Goal: Task Accomplishment & Management: Use online tool/utility

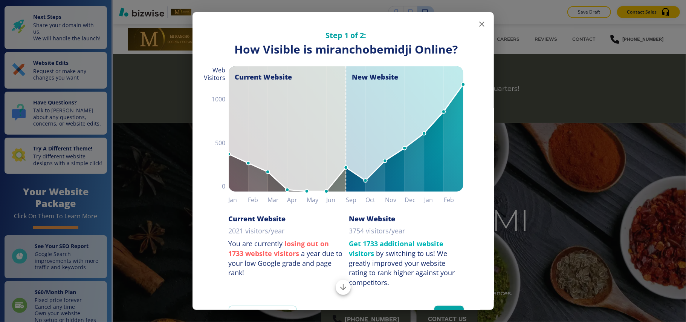
click at [477, 26] on icon "button" at bounding box center [481, 24] width 9 height 9
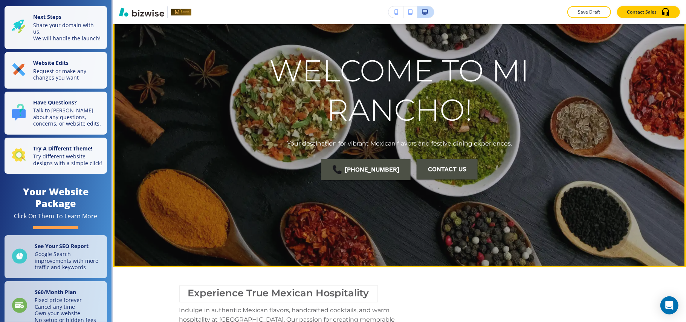
scroll to position [100, 0]
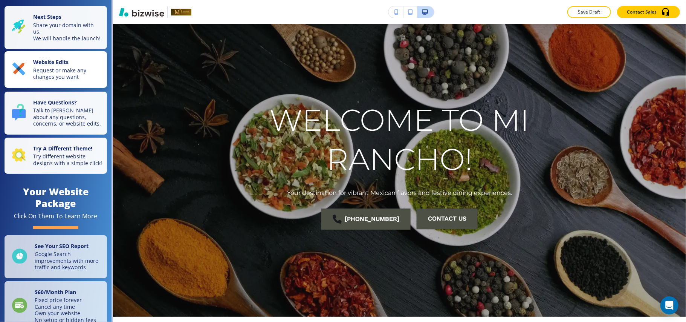
click at [46, 64] on button "Website Edits Request or make any changes you want" at bounding box center [56, 69] width 102 height 37
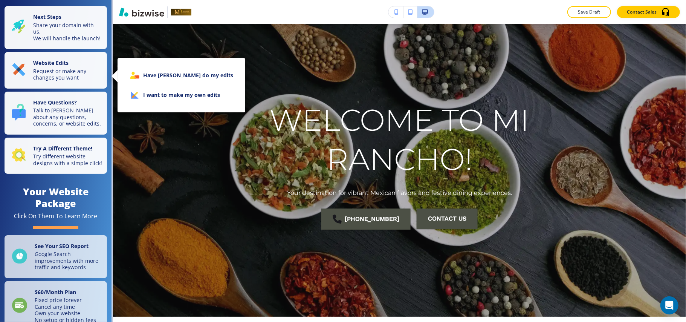
click at [171, 100] on li "I want to make my own edits" at bounding box center [182, 95] width 116 height 20
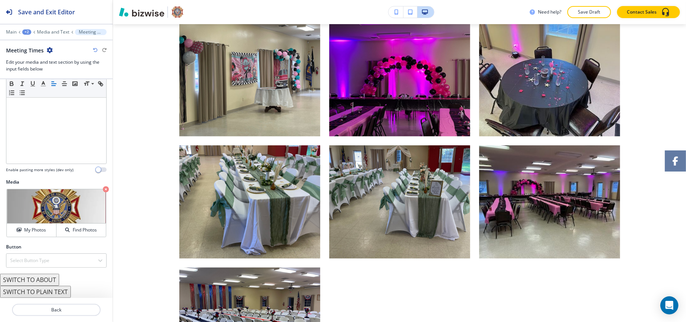
scroll to position [1168, 0]
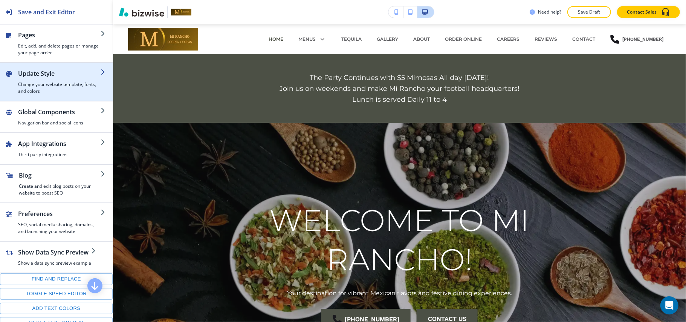
scroll to position [100, 0]
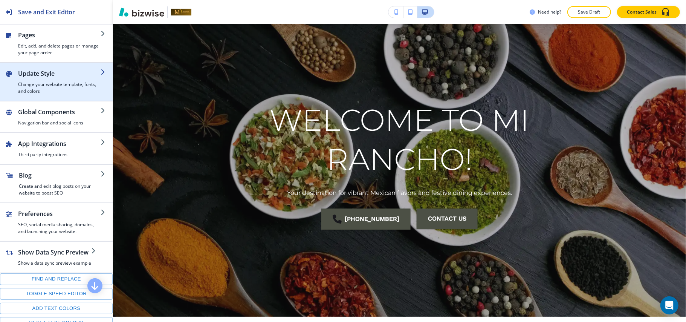
click at [41, 87] on h4 "Change your website template, fonts, and colors" at bounding box center [59, 88] width 82 height 14
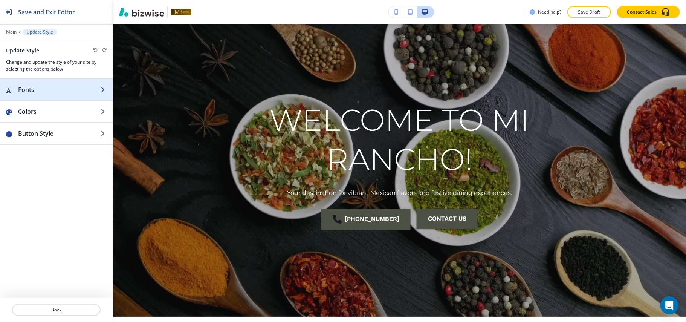
click at [37, 92] on h2 "Fonts" at bounding box center [59, 89] width 82 height 9
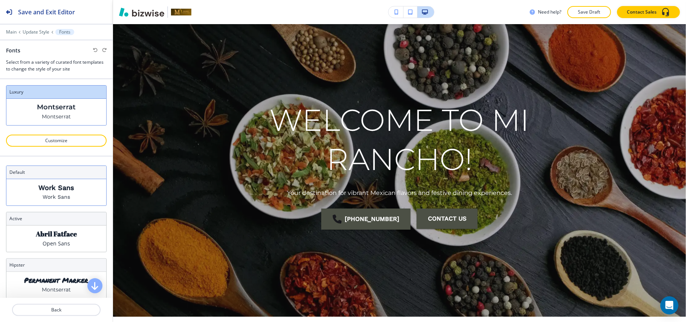
click at [71, 190] on div "Work Sans Work Sans" at bounding box center [56, 192] width 100 height 26
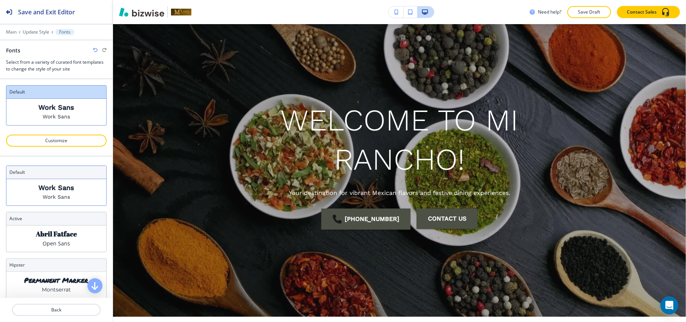
scroll to position [50, 0]
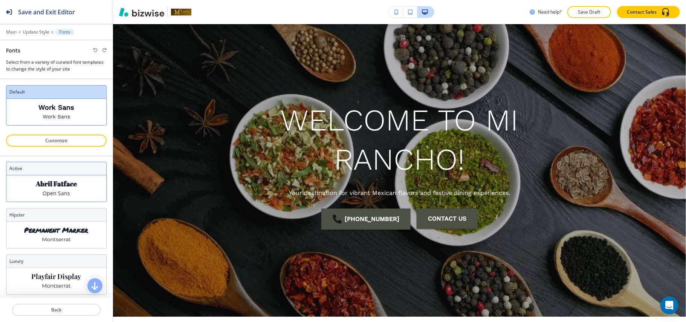
click at [70, 188] on p "Abril Fatface" at bounding box center [56, 184] width 41 height 8
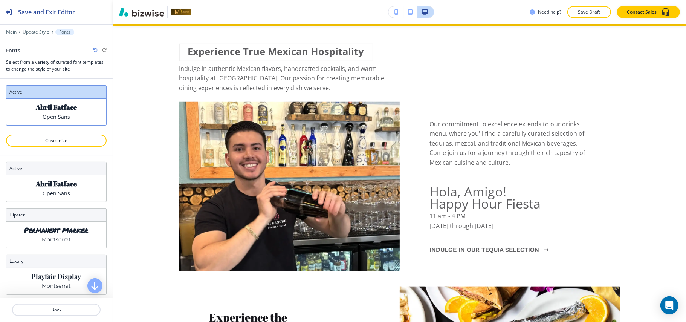
scroll to position [402, 0]
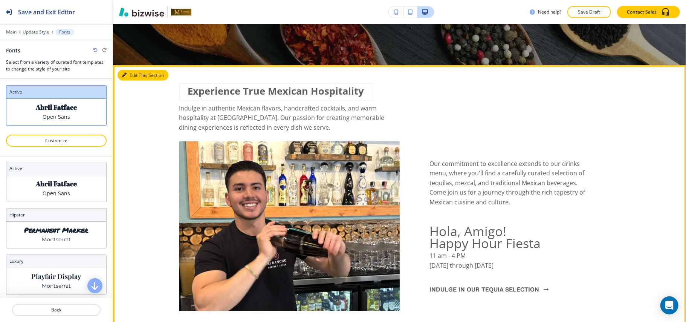
click at [130, 76] on button "Edit This Section" at bounding box center [143, 75] width 51 height 11
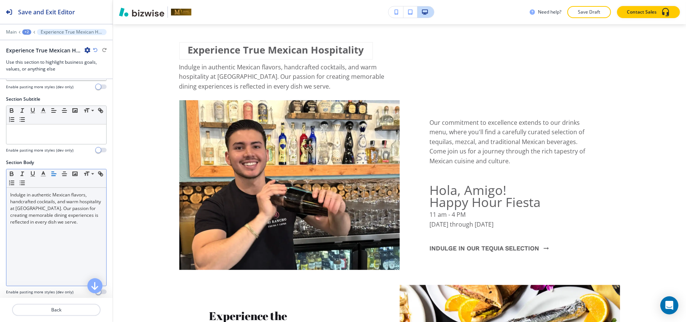
scroll to position [144, 0]
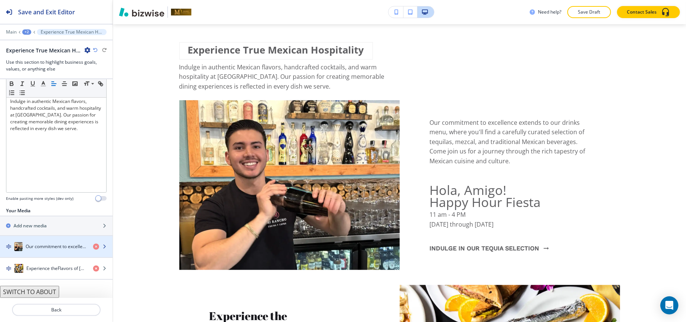
click at [42, 246] on h4 "Our commitment to excellence extends to our drinks menu, where you'll find a ca…" at bounding box center [56, 246] width 61 height 7
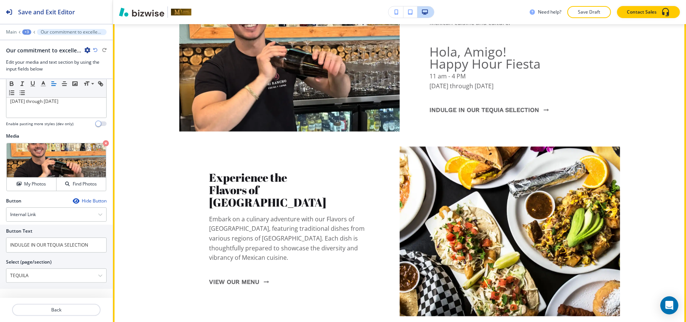
scroll to position [619, 0]
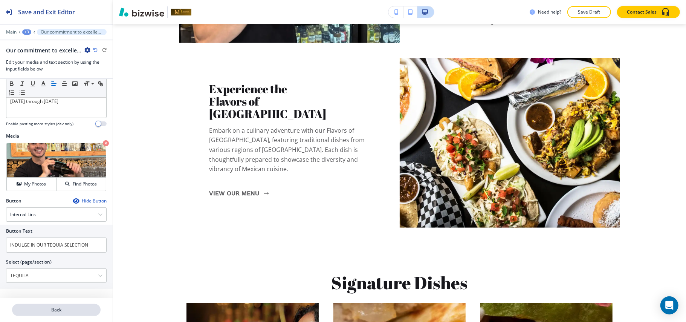
click at [64, 310] on p "Back" at bounding box center [56, 309] width 87 height 7
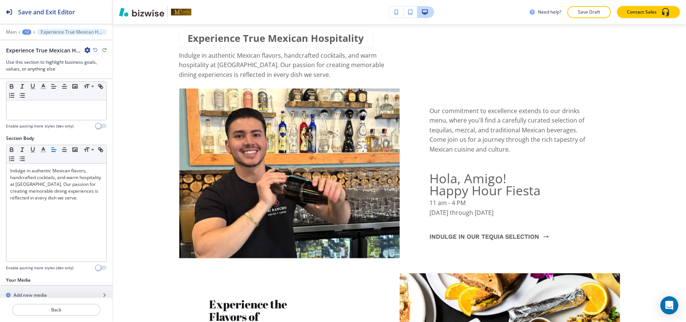
scroll to position [392, 0]
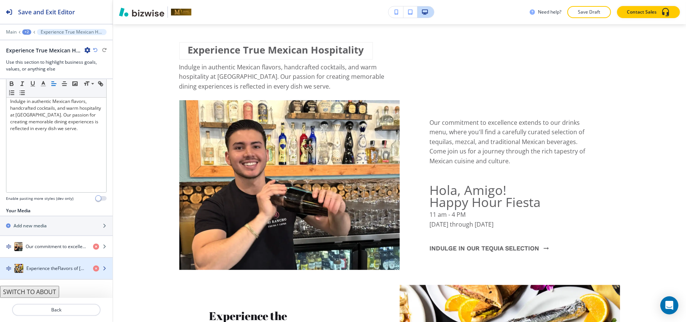
click at [42, 267] on h4 "Experience theFlavors of [GEOGRAPHIC_DATA]" at bounding box center [56, 268] width 61 height 7
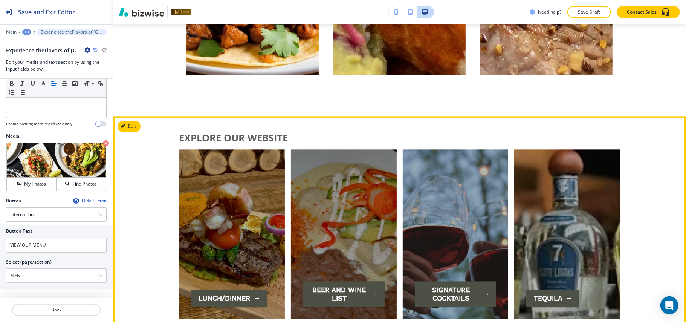
scroll to position [1055, 0]
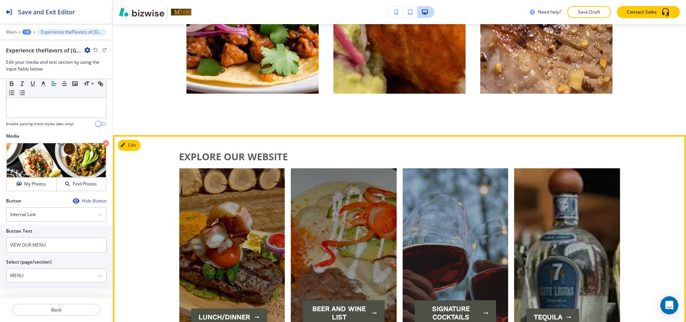
click at [134, 149] on button "Edit This Section" at bounding box center [143, 144] width 51 height 11
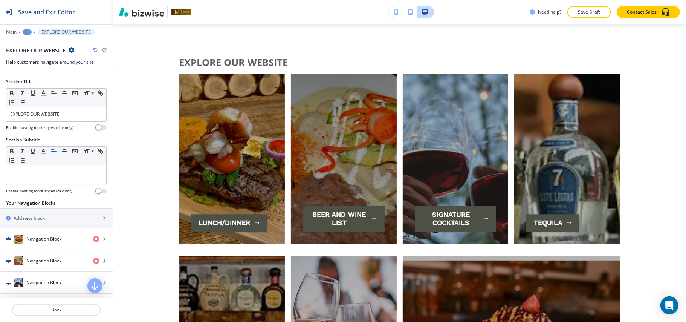
scroll to position [1168, 0]
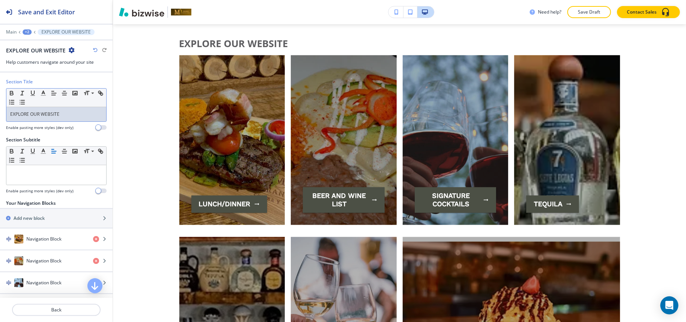
click at [81, 120] on div "EXPLORE OUR WEBSITE" at bounding box center [56, 114] width 100 height 14
click at [80, 122] on div "Section Title Small Normal Large Huge EXPLORE OUR WEBSITE Enable pasting more s…" at bounding box center [56, 104] width 101 height 52
click at [80, 121] on div "EXPLORE OUR WEBSITE" at bounding box center [56, 114] width 100 height 14
click at [81, 118] on p "EXPLORE OUR WEBSITE" at bounding box center [56, 114] width 92 height 7
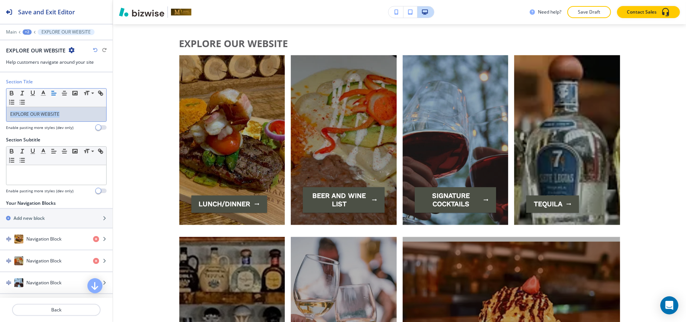
click at [81, 118] on p "EXPLORE OUR WEBSITE" at bounding box center [56, 114] width 92 height 7
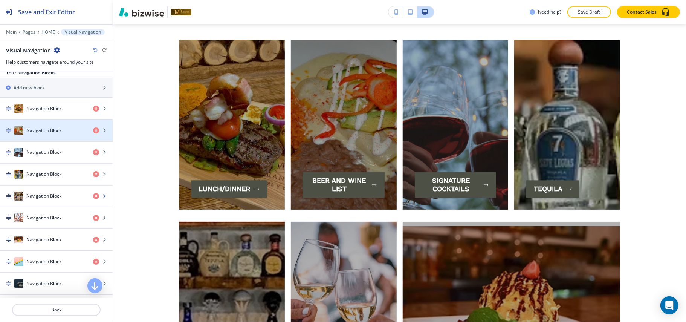
scroll to position [137, 0]
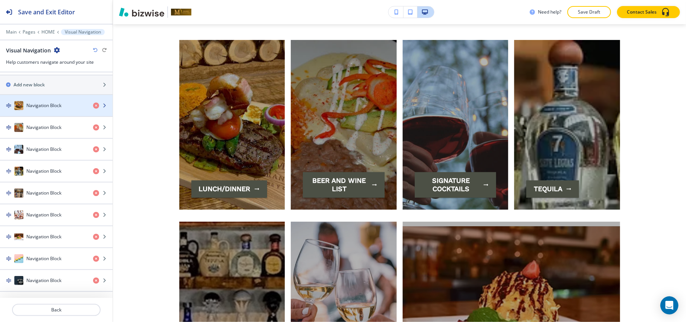
click at [45, 105] on h4 "Navigation Block" at bounding box center [43, 105] width 35 height 7
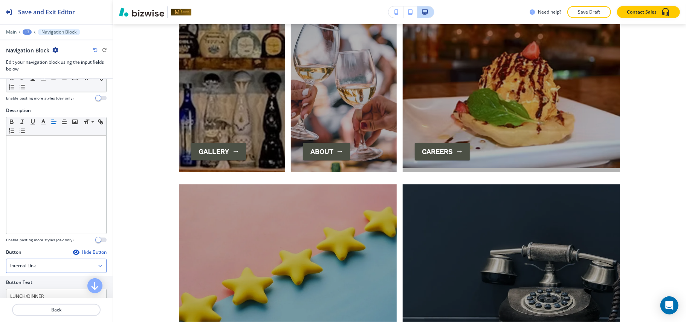
scroll to position [53, 0]
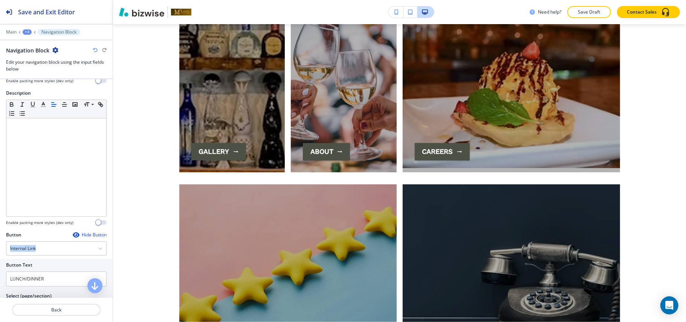
drag, startPoint x: 58, startPoint y: 246, endPoint x: 0, endPoint y: 245, distance: 58.0
click at [0, 245] on div "Button Hide Button Internal Link Telephone External Link Social Media Email Fil…" at bounding box center [56, 281] width 113 height 100
drag, startPoint x: 65, startPoint y: 276, endPoint x: 0, endPoint y: 274, distance: 64.8
click at [0, 274] on div "Button Text LUNCH/DINNER Select (page/section) LUNCH/DINNER HOME HOME | The Par…" at bounding box center [56, 290] width 113 height 64
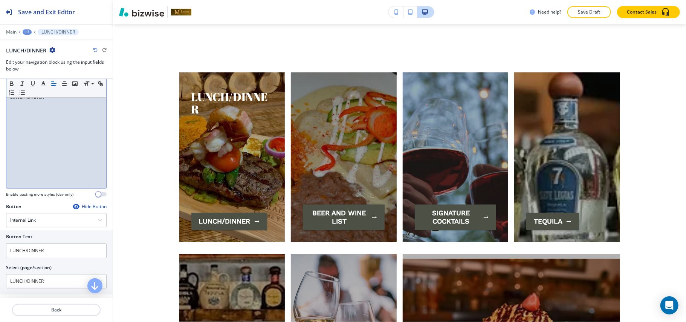
scroll to position [154, 0]
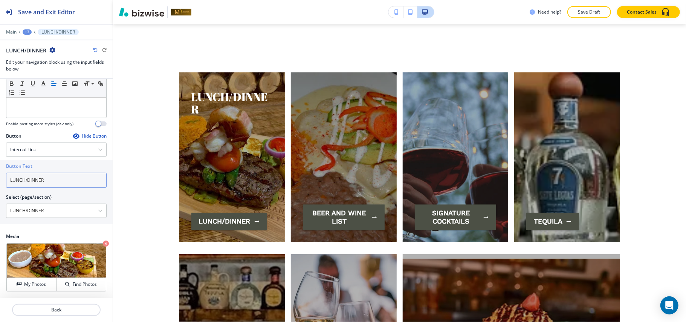
click at [0, 173] on div "Button Text LUNCH/DINNER Select (page/section) LUNCH/DINNER HOME HOME | The Par…" at bounding box center [56, 192] width 113 height 64
type input "Learn More"
click at [62, 310] on p "Back" at bounding box center [56, 309] width 87 height 7
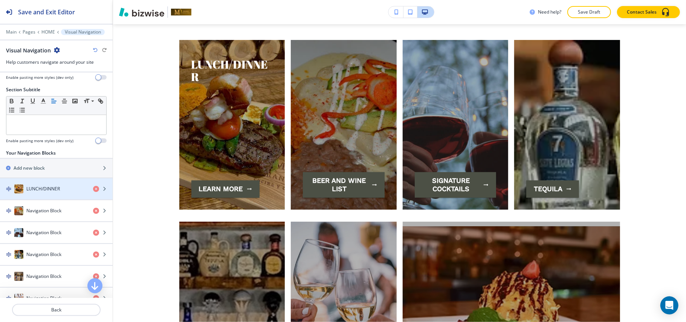
scroll to position [137, 0]
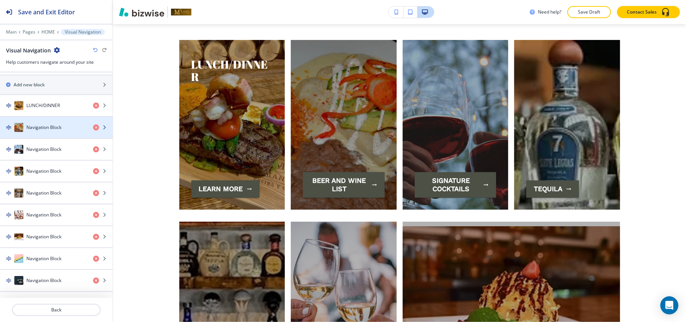
click at [47, 132] on div "button" at bounding box center [56, 135] width 113 height 6
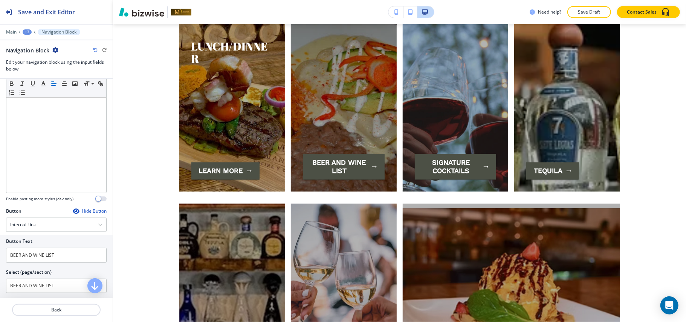
scroll to position [151, 0]
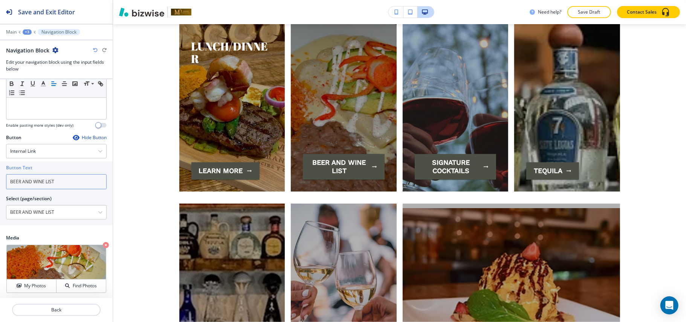
click at [0, 184] on div "Button Text BEER AND WINE LIST Select (page/section) BEER AND WINE LIST HOME HO…" at bounding box center [56, 193] width 113 height 64
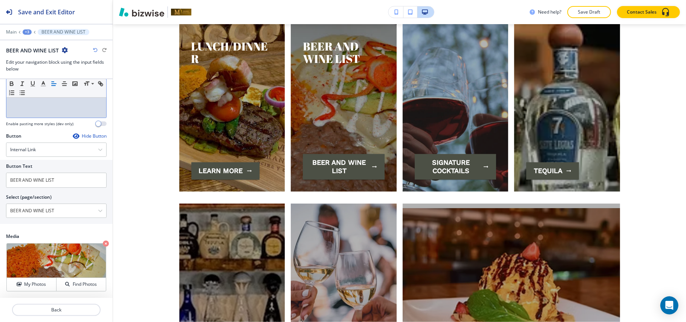
scroll to position [154, 0]
drag, startPoint x: 71, startPoint y: 179, endPoint x: 0, endPoint y: 174, distance: 71.0
click at [0, 174] on div "Button Text BEER AND WINE LIST Select (page/section) BEER AND WINE LIST HOME HO…" at bounding box center [56, 192] width 113 height 64
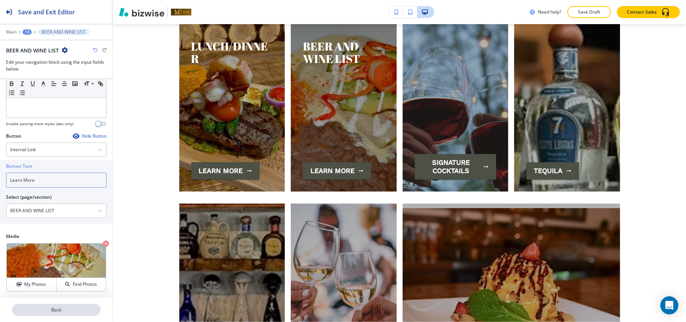
type input "Learn More"
click at [60, 308] on p "Back" at bounding box center [56, 309] width 87 height 7
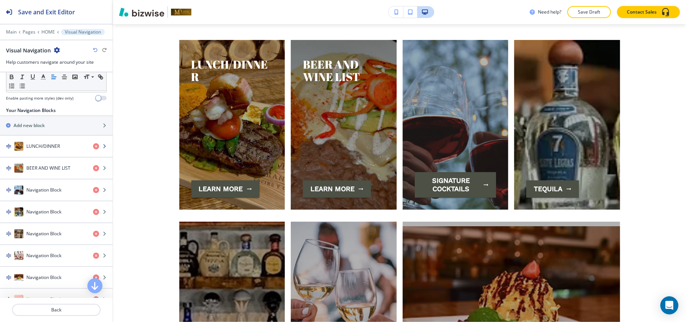
scroll to position [100, 0]
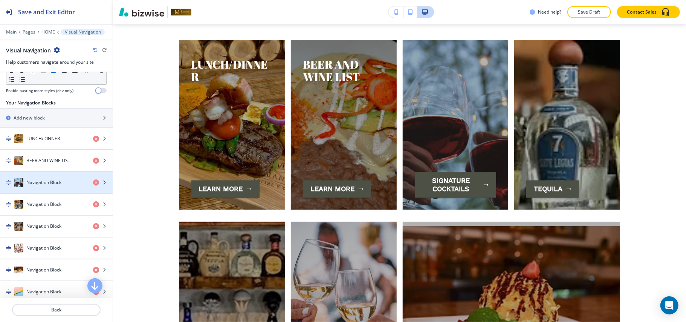
click at [56, 193] on div "button" at bounding box center [56, 190] width 113 height 6
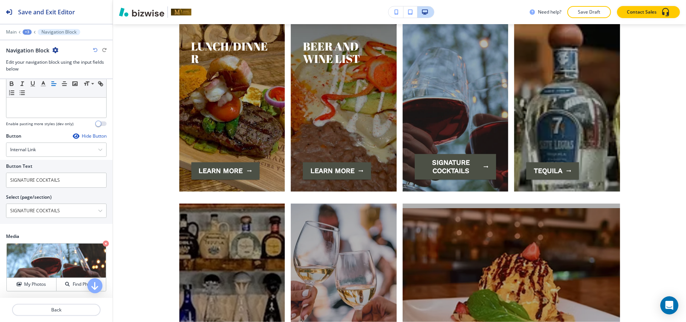
scroll to position [154, 0]
drag, startPoint x: 74, startPoint y: 176, endPoint x: 0, endPoint y: 177, distance: 74.2
click at [0, 177] on div "Button Text SIGNATURE COCKTAILS Select (page/section) SIGNATURE COCKTAILS HOME …" at bounding box center [56, 192] width 113 height 64
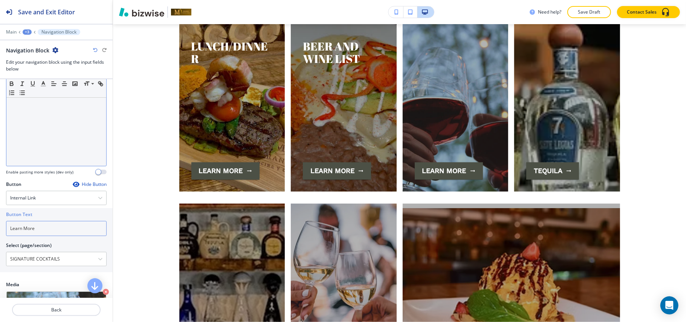
scroll to position [0, 0]
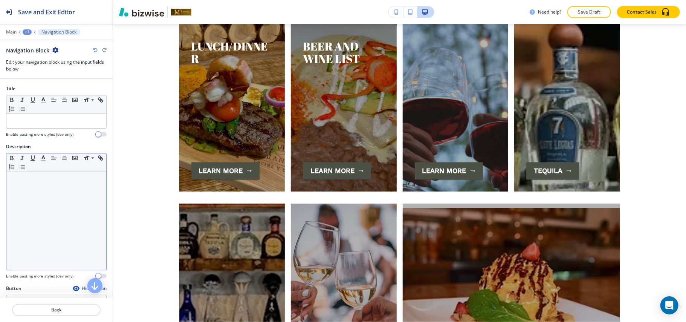
type input "Learn More"
click at [28, 200] on div at bounding box center [56, 221] width 100 height 98
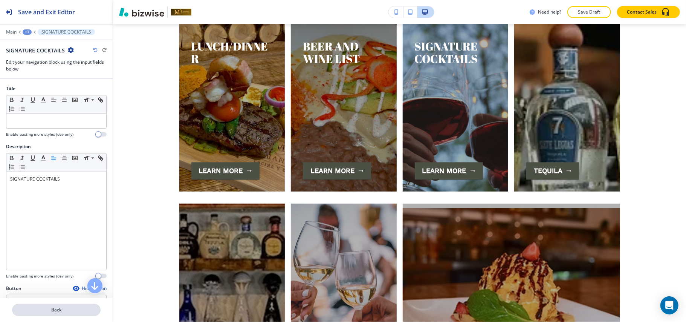
click at [38, 308] on p "Back" at bounding box center [56, 309] width 87 height 7
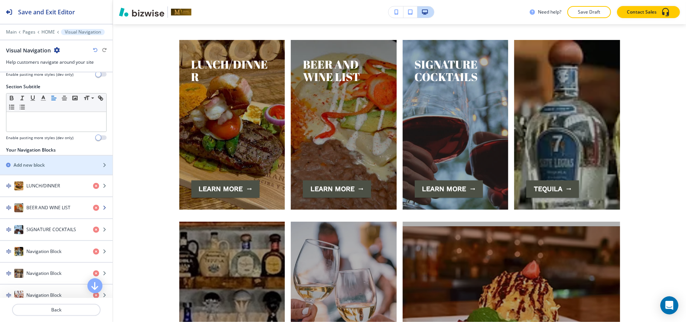
scroll to position [137, 0]
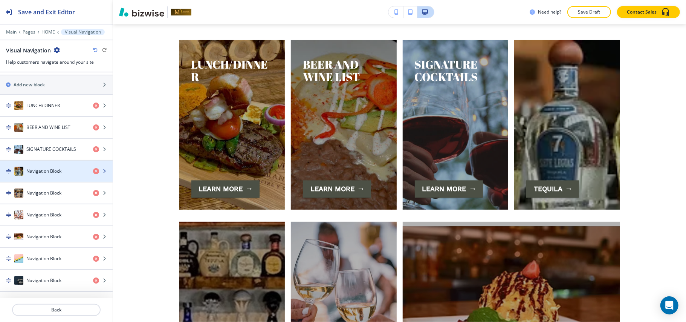
click at [45, 169] on h4 "Navigation Block" at bounding box center [43, 171] width 35 height 7
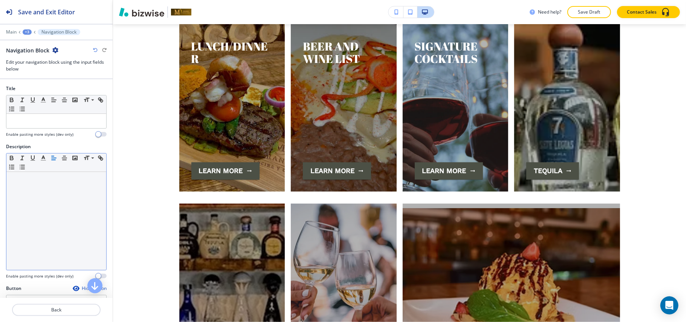
scroll to position [151, 0]
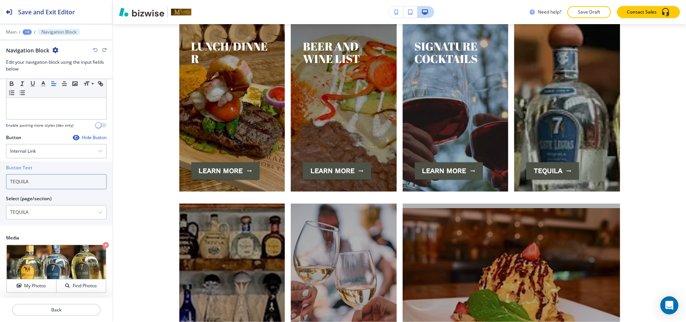
drag, startPoint x: 38, startPoint y: 183, endPoint x: 0, endPoint y: 182, distance: 38.4
click at [0, 182] on div "Button Text TEQUILA Select (page/section) [GEOGRAPHIC_DATA] HOME HOME | The Par…" at bounding box center [56, 193] width 113 height 64
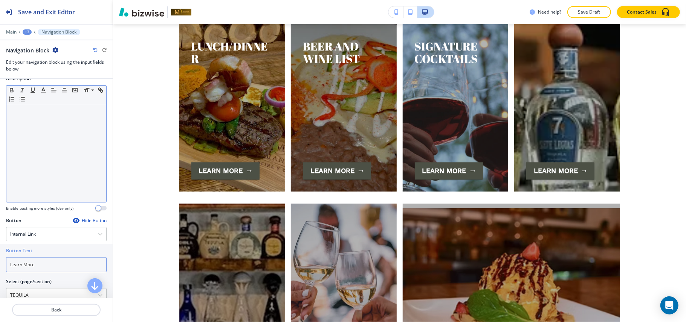
scroll to position [0, 0]
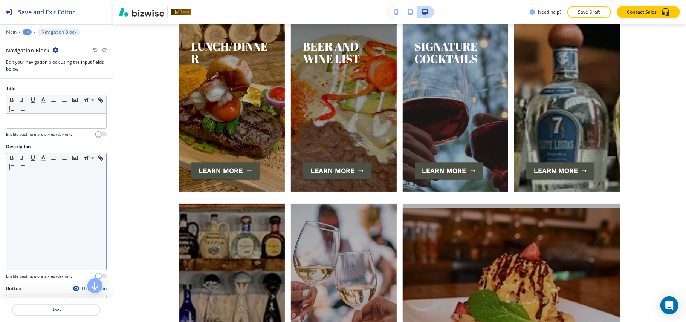
type input "Learn More"
click at [43, 182] on p at bounding box center [56, 179] width 92 height 7
